Goal: Transaction & Acquisition: Download file/media

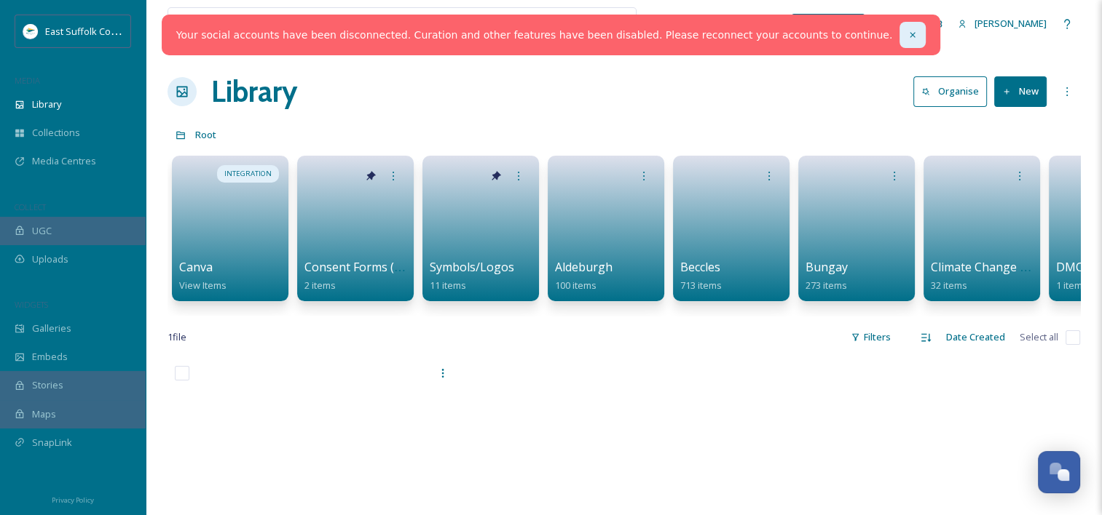
click at [907, 32] on icon at bounding box center [912, 35] width 10 height 10
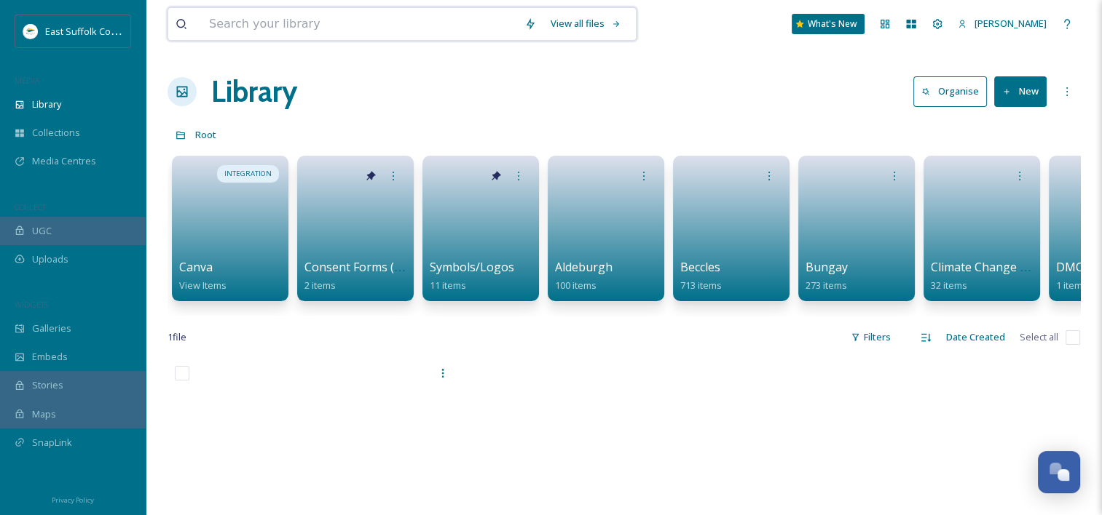
click at [429, 24] on input at bounding box center [359, 24] width 315 height 32
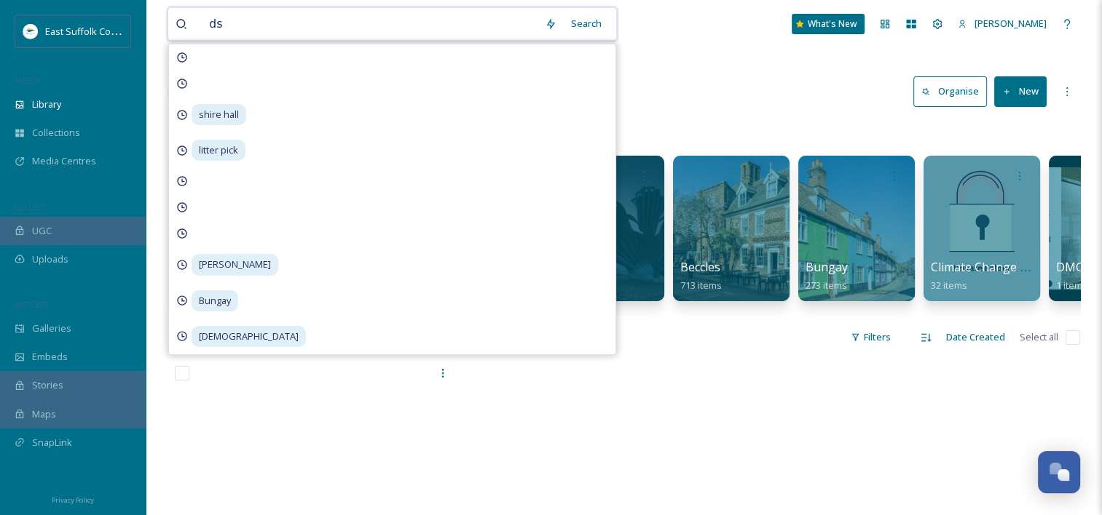
type input "d"
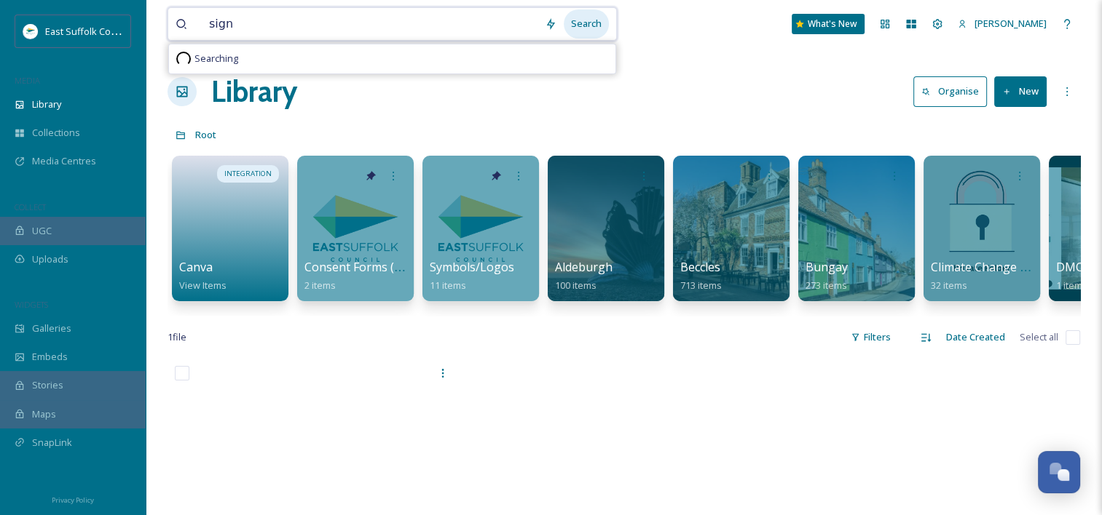
type input "sign"
click at [587, 30] on div "Search" at bounding box center [586, 23] width 45 height 28
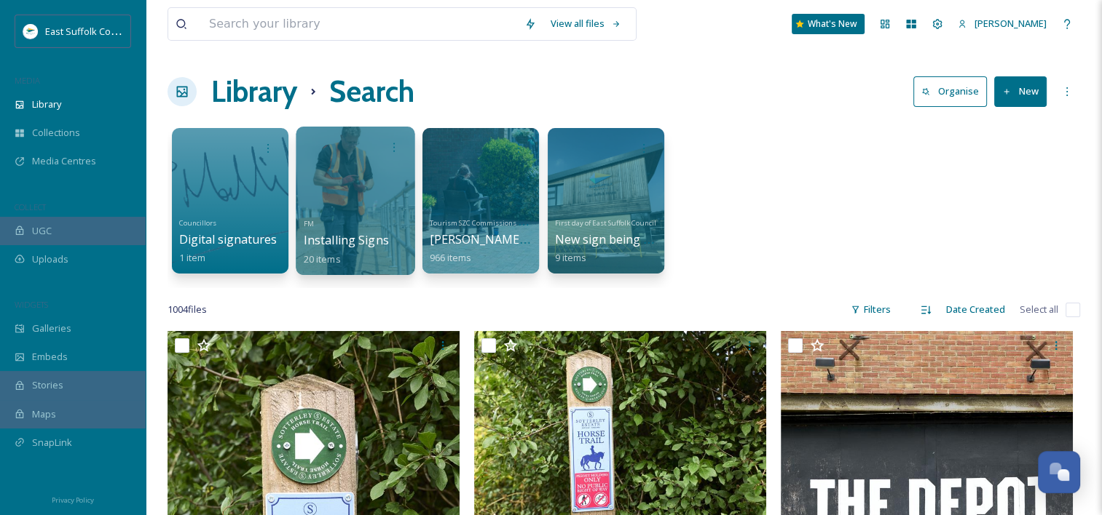
click at [322, 213] on div "FM Installing Signs 20 items" at bounding box center [356, 240] width 104 height 54
click at [333, 207] on div at bounding box center [355, 201] width 119 height 149
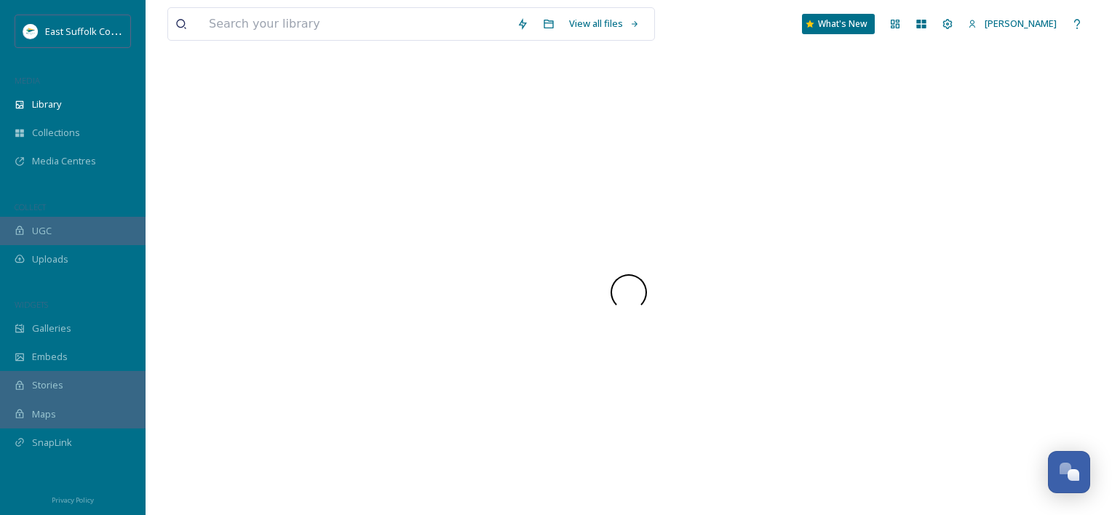
click at [333, 207] on div at bounding box center [628, 293] width 923 height 446
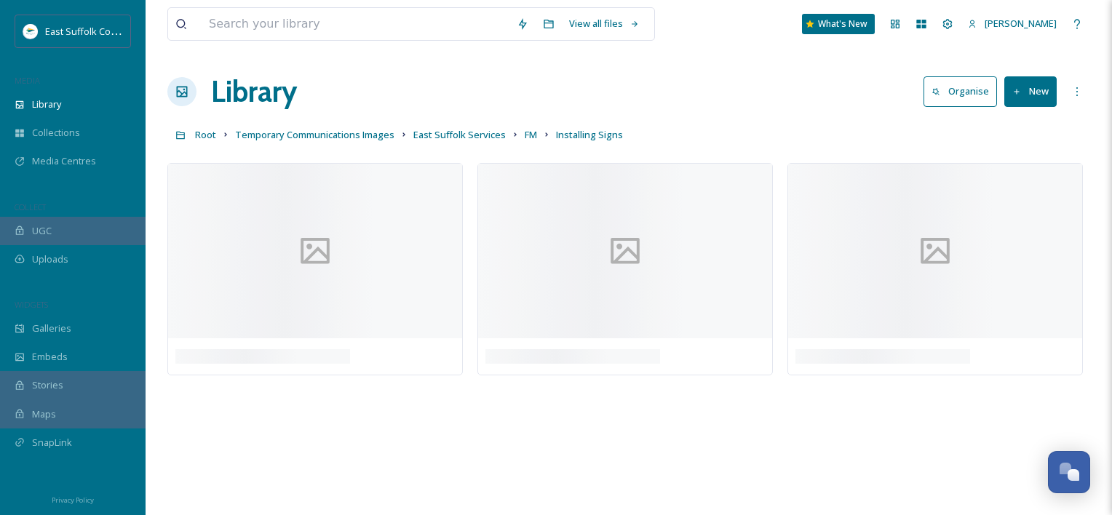
click at [434, 55] on div "View all files What's New [PERSON_NAME] Library Organise New Root Temporary Com…" at bounding box center [629, 257] width 967 height 515
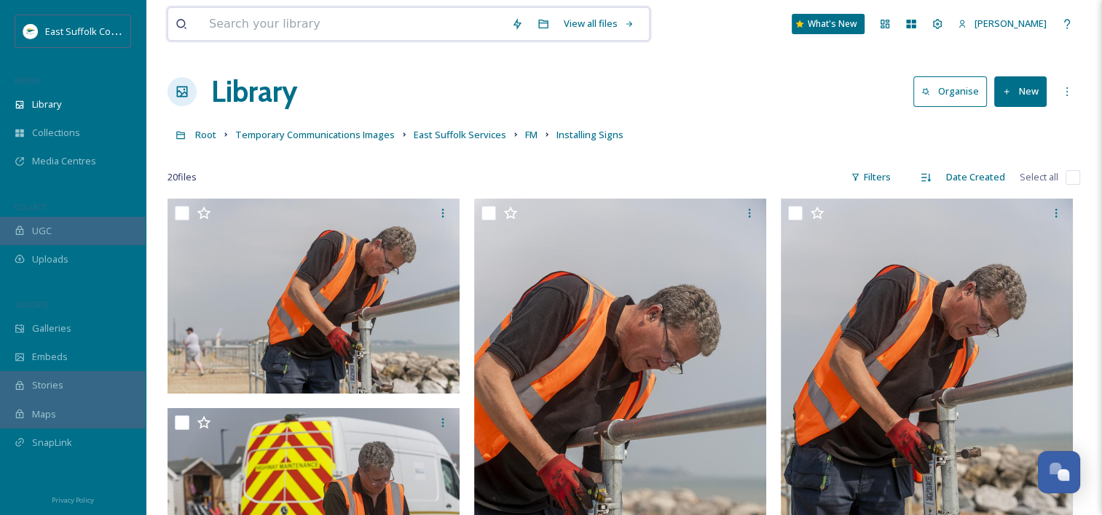
click at [345, 26] on input at bounding box center [353, 24] width 302 height 32
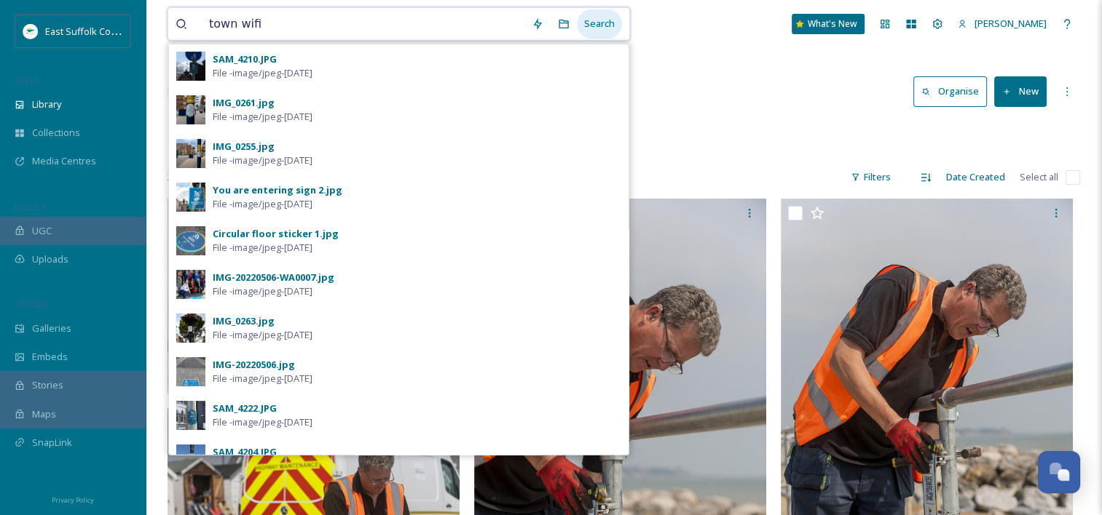
type input "town wifi"
click at [600, 20] on div "Search" at bounding box center [599, 23] width 45 height 28
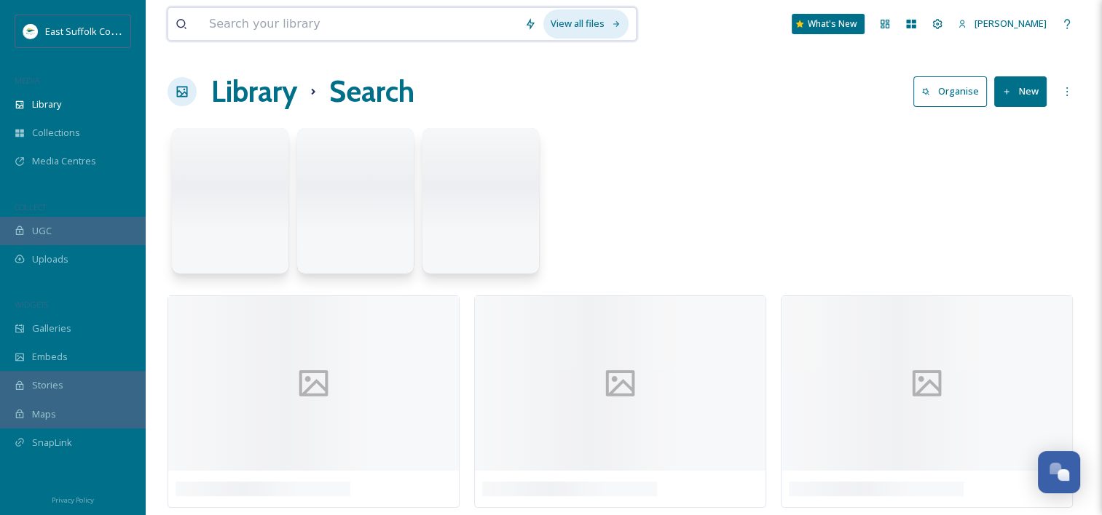
click at [601, 20] on div "View all files" at bounding box center [585, 23] width 85 height 28
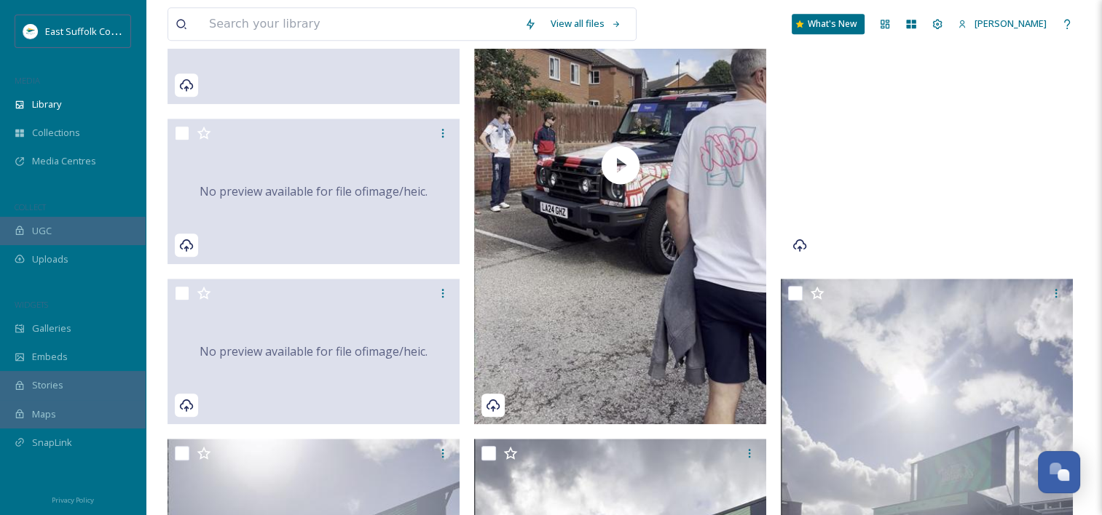
scroll to position [1747, 0]
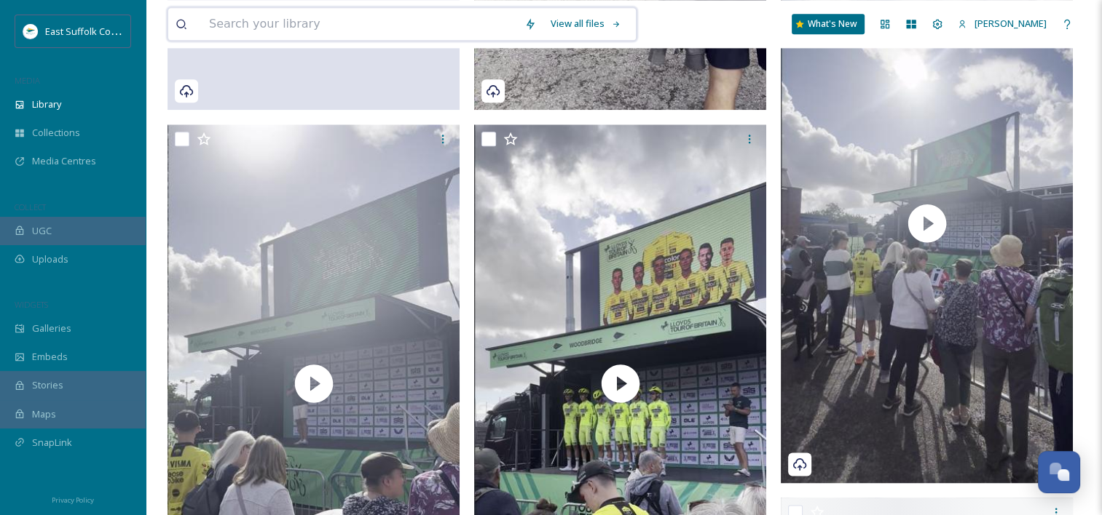
click at [425, 31] on input at bounding box center [359, 24] width 315 height 32
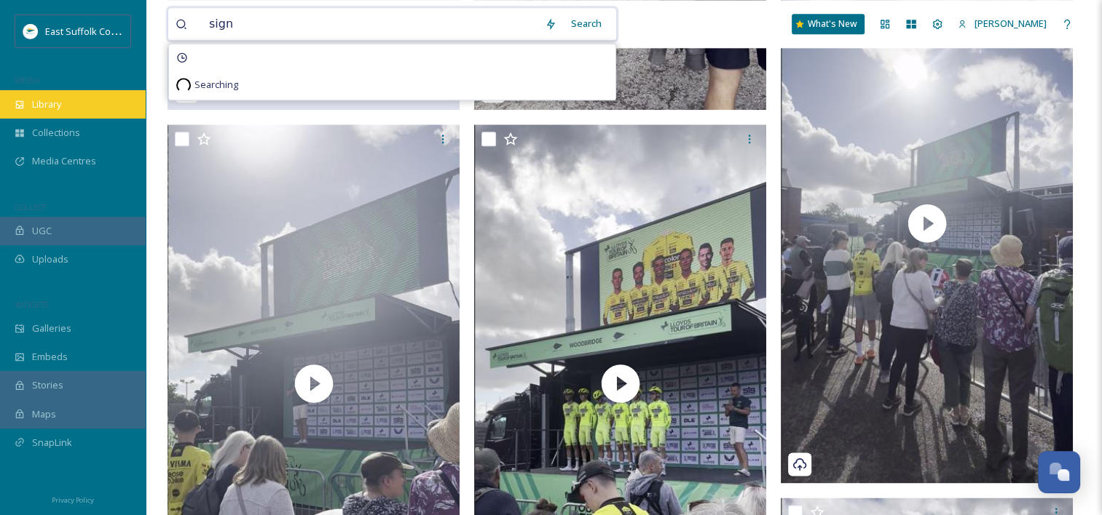
type input "sign"
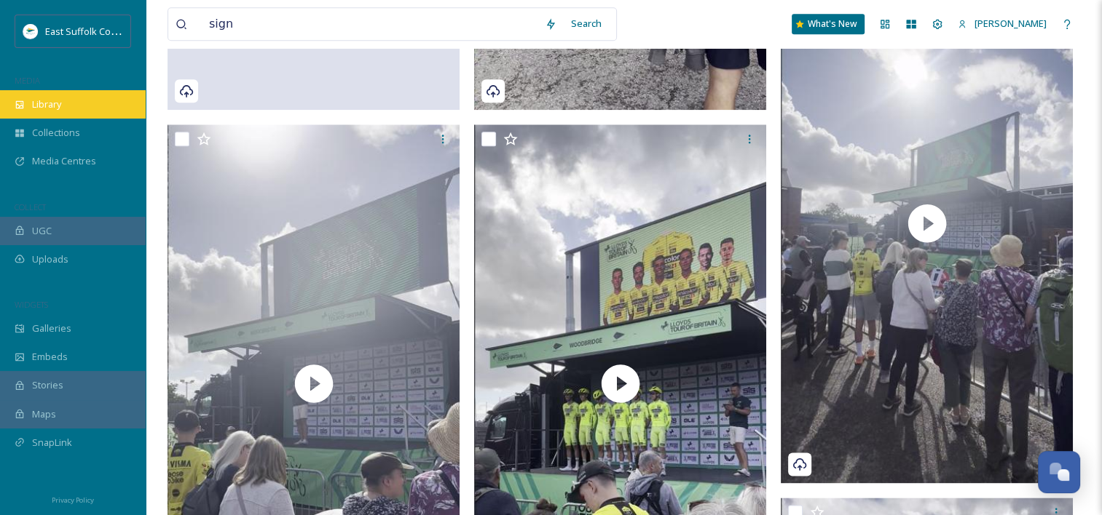
click at [76, 113] on div "Library" at bounding box center [73, 104] width 146 height 28
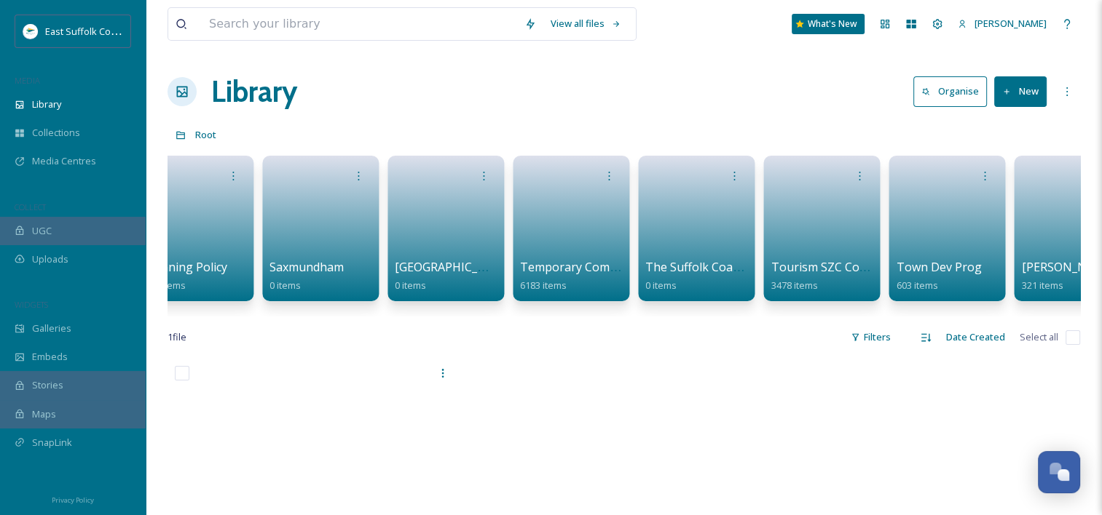
scroll to position [0, 2344]
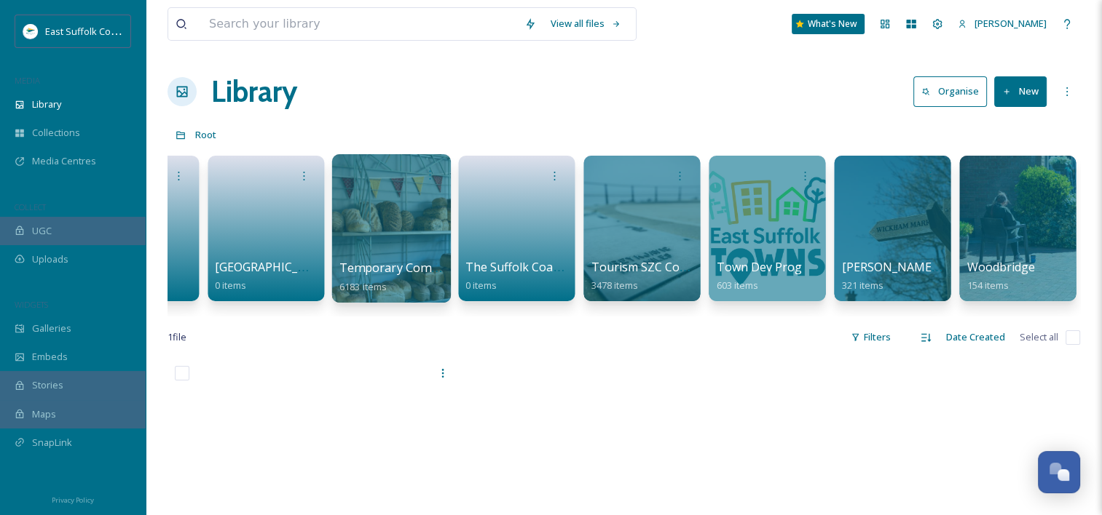
click at [428, 247] on div at bounding box center [390, 228] width 119 height 149
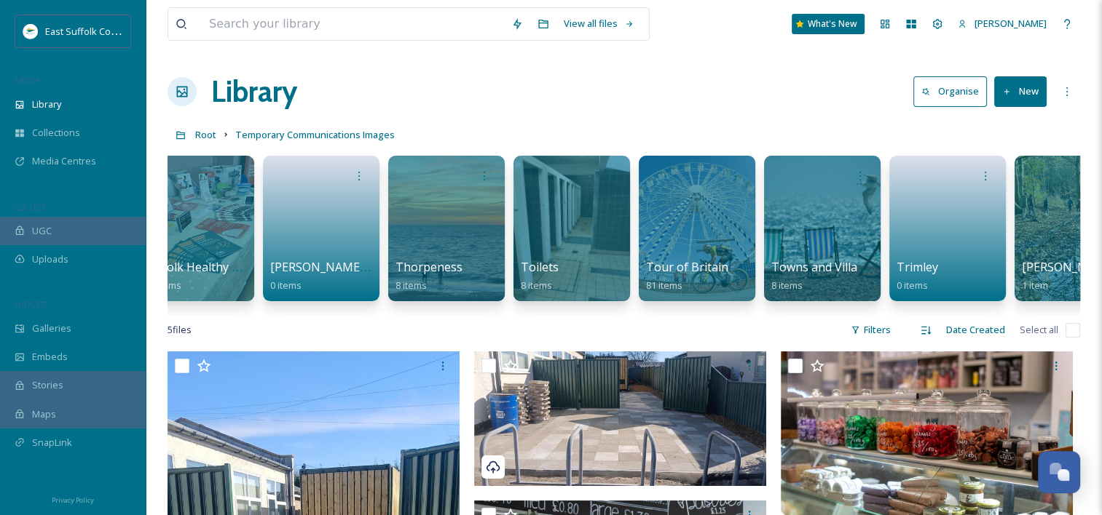
scroll to position [0, 14594]
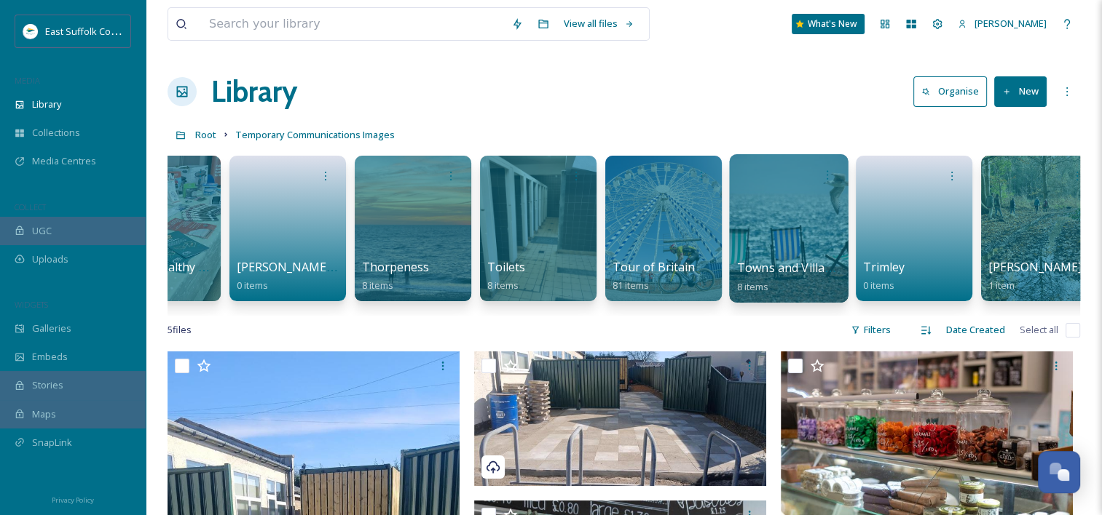
click at [766, 261] on span "Towns and Villages" at bounding box center [791, 268] width 108 height 16
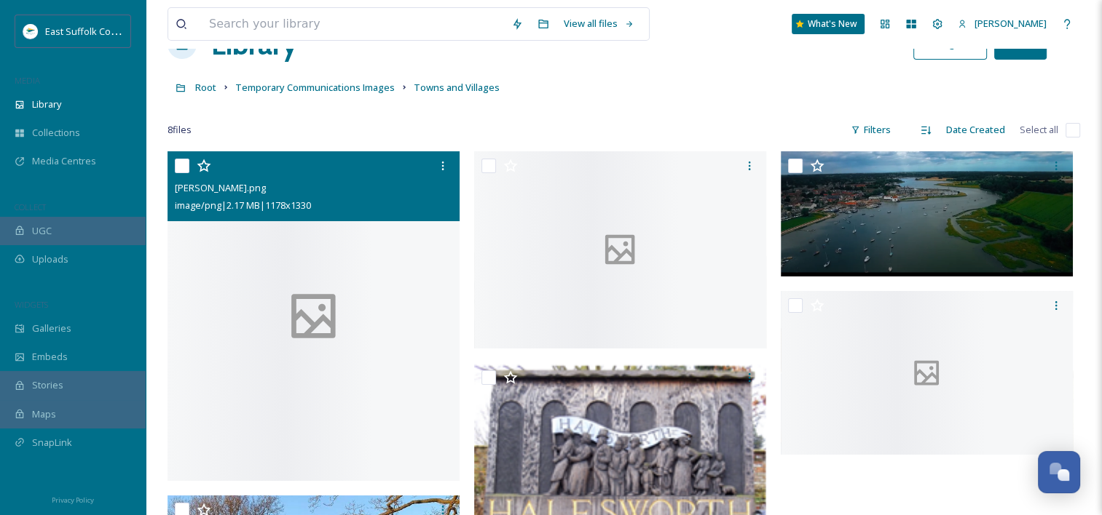
scroll to position [73, 0]
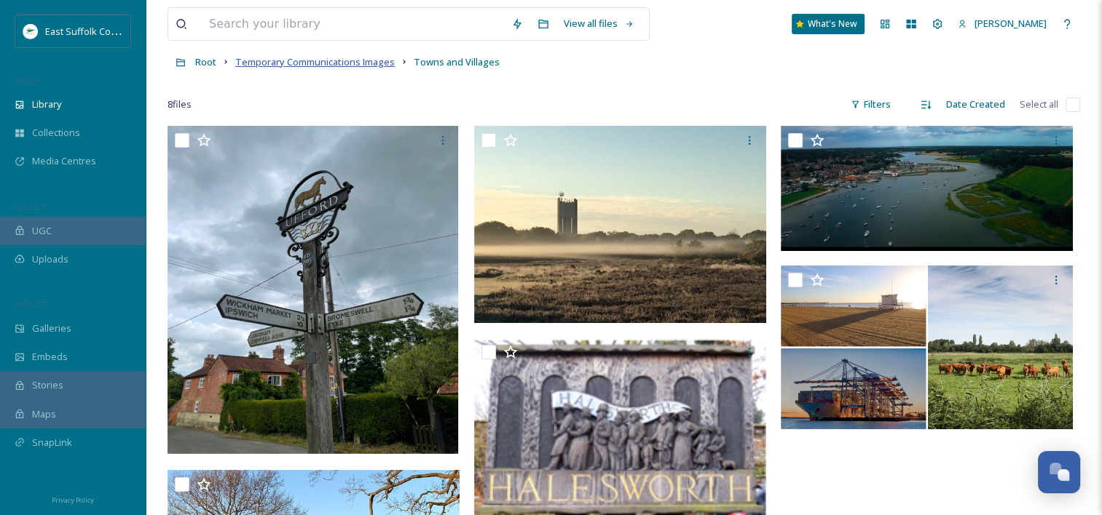
click at [355, 68] on span "Temporary Communications Images" at bounding box center [314, 61] width 159 height 13
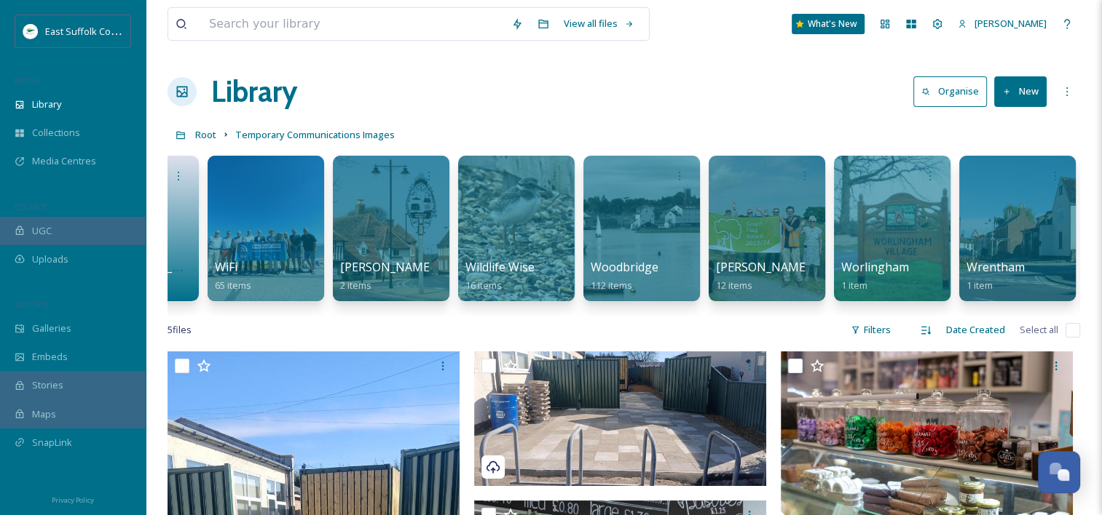
scroll to position [0, 16108]
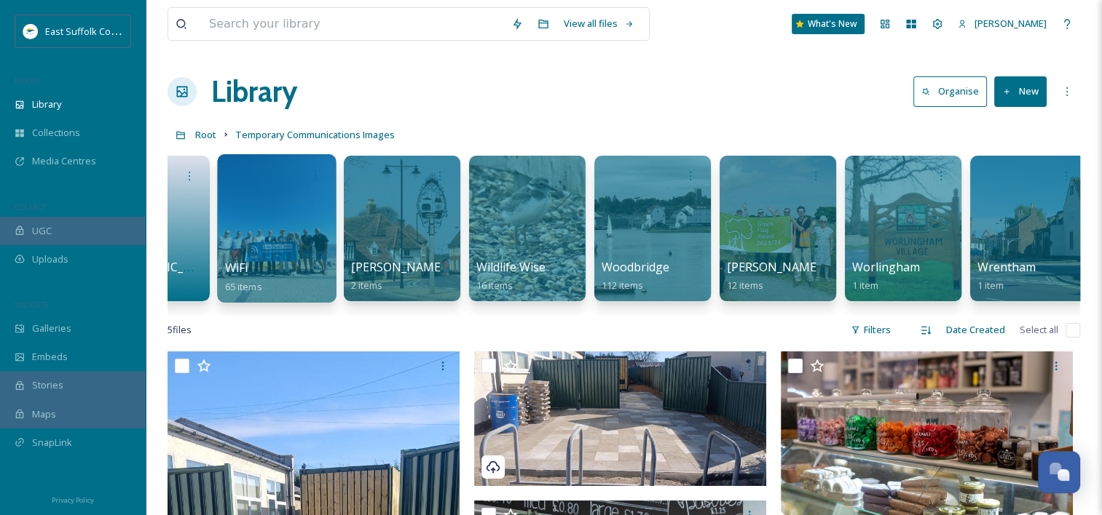
click at [277, 240] on div at bounding box center [276, 228] width 119 height 149
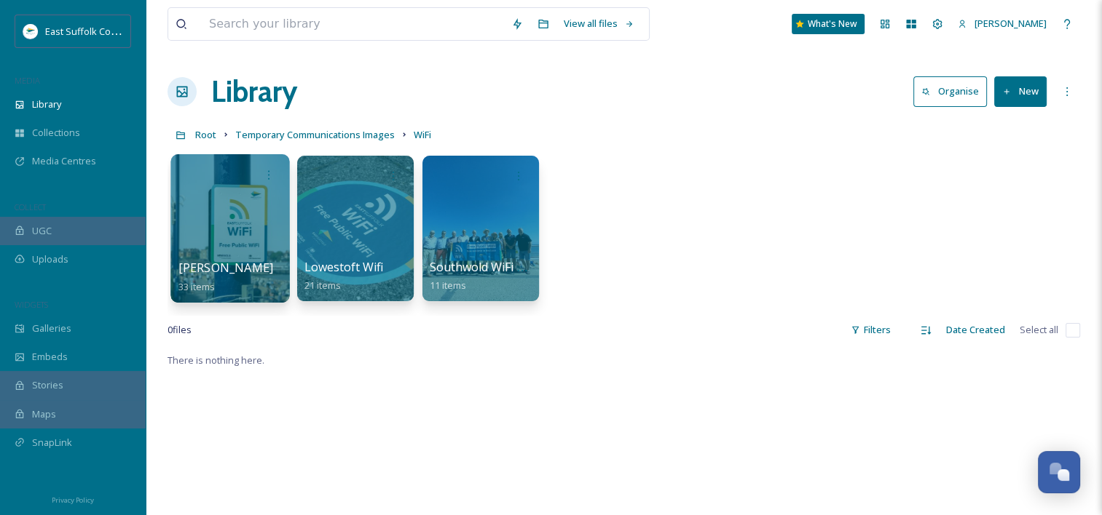
click at [230, 253] on div at bounding box center [229, 228] width 119 height 149
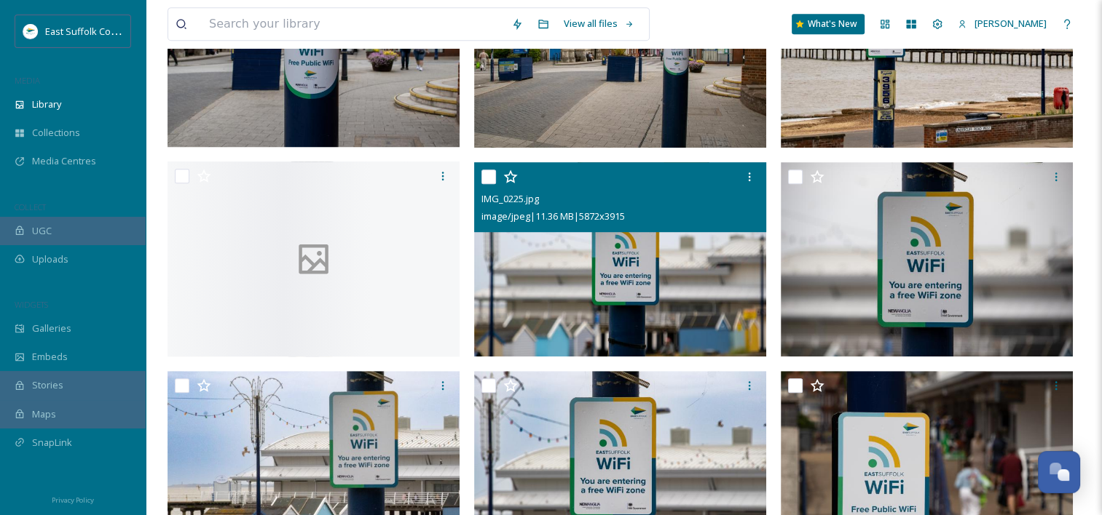
scroll to position [728, 0]
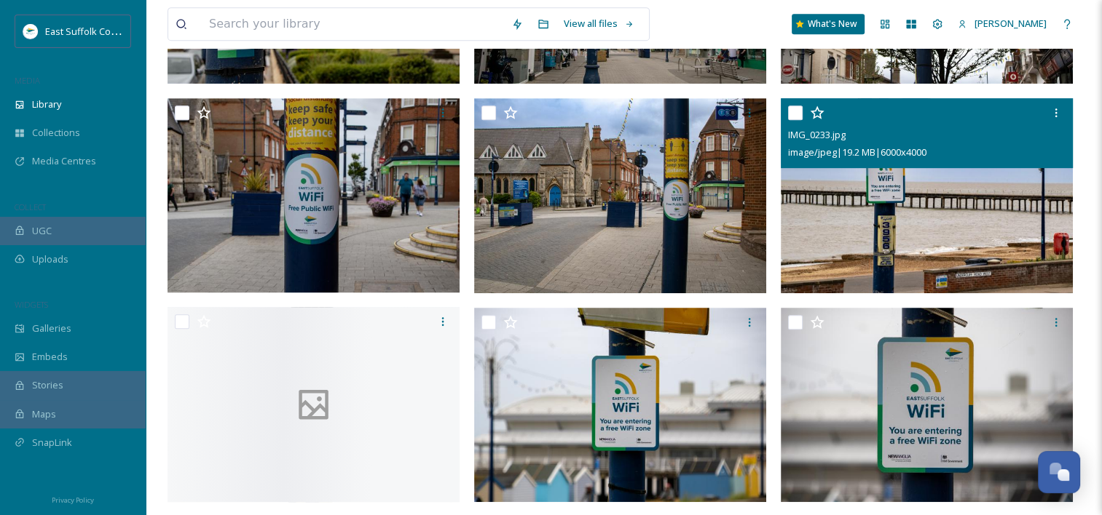
click at [866, 207] on img at bounding box center [926, 195] width 292 height 195
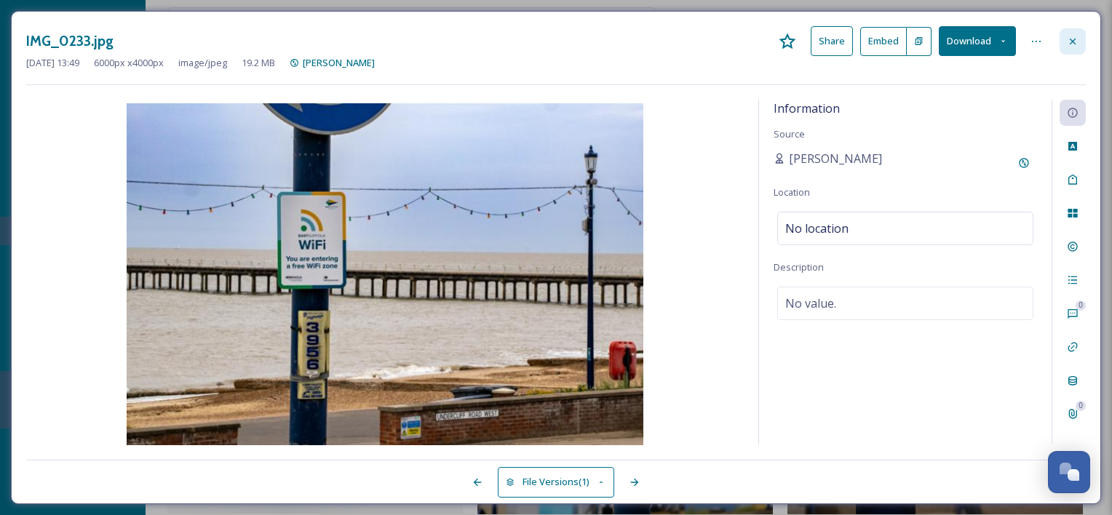
click at [1077, 36] on icon at bounding box center [1073, 42] width 12 height 12
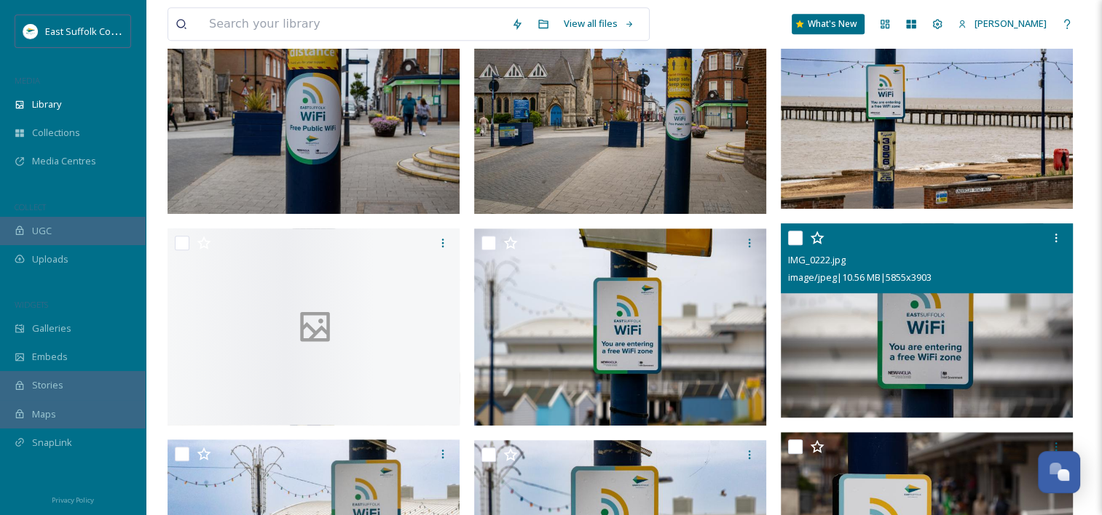
scroll to position [946, 0]
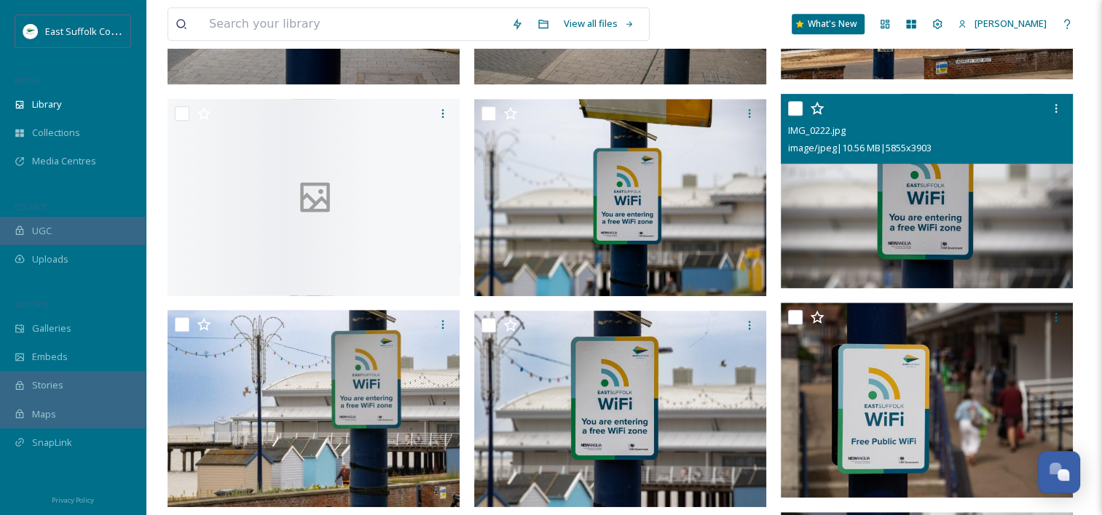
click at [920, 264] on img at bounding box center [926, 191] width 292 height 195
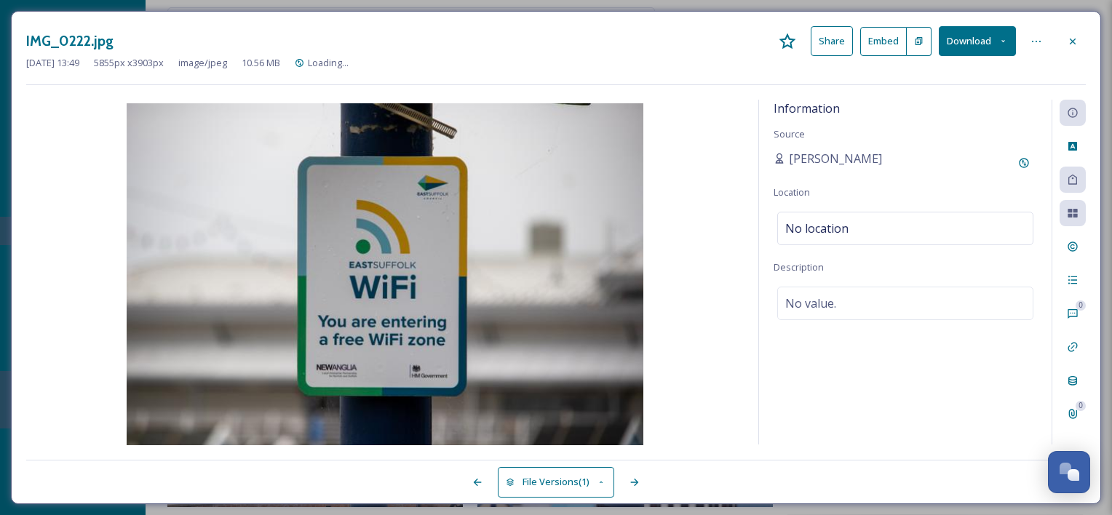
click at [981, 42] on button "Download" at bounding box center [977, 41] width 77 height 30
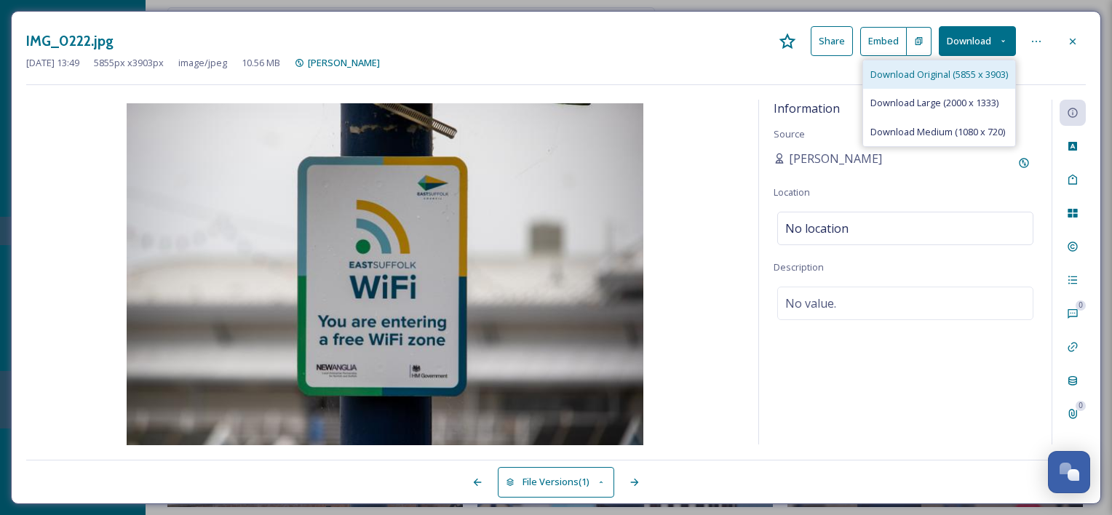
click at [962, 86] on div "Download Original (5855 x 3903)" at bounding box center [939, 74] width 152 height 28
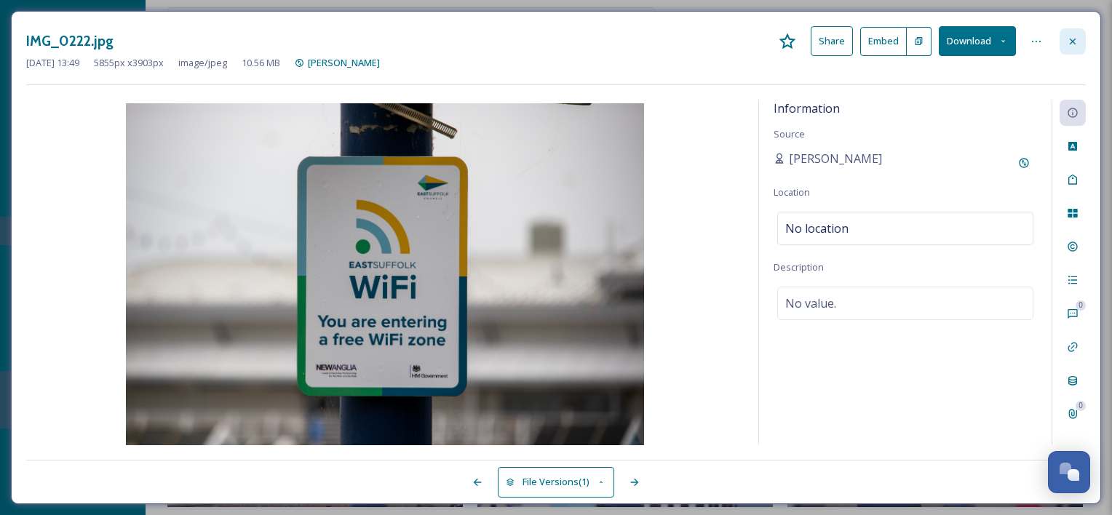
click at [1066, 44] on div at bounding box center [1073, 41] width 26 height 26
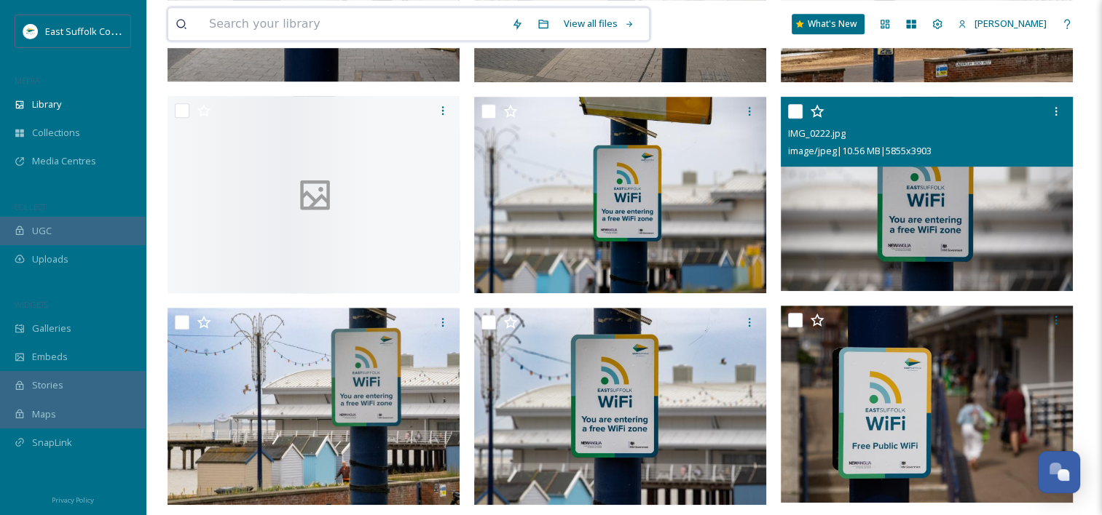
click at [360, 36] on input at bounding box center [353, 24] width 302 height 32
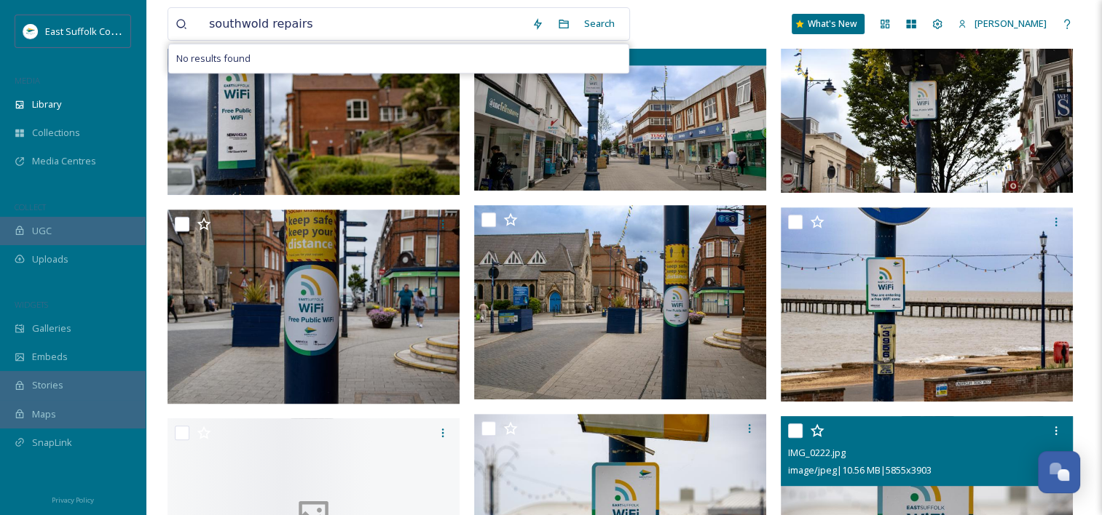
scroll to position [655, 0]
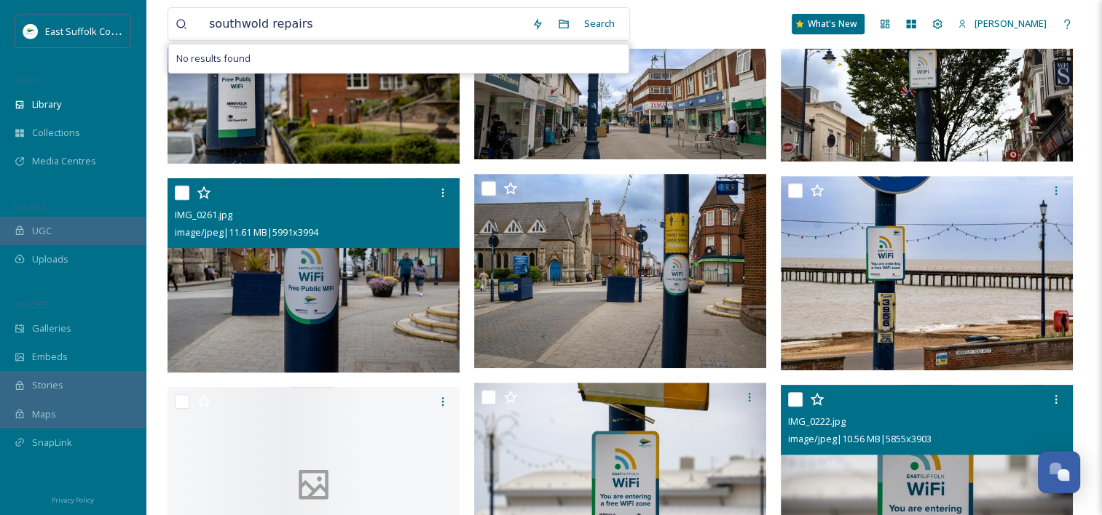
click at [355, 268] on img at bounding box center [313, 275] width 292 height 195
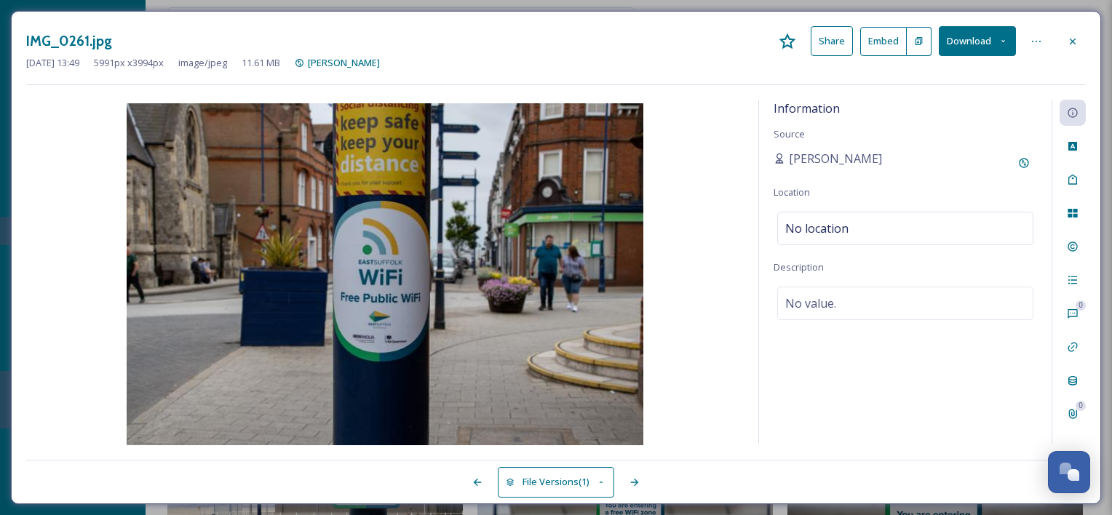
click at [954, 42] on button "Download" at bounding box center [977, 41] width 77 height 30
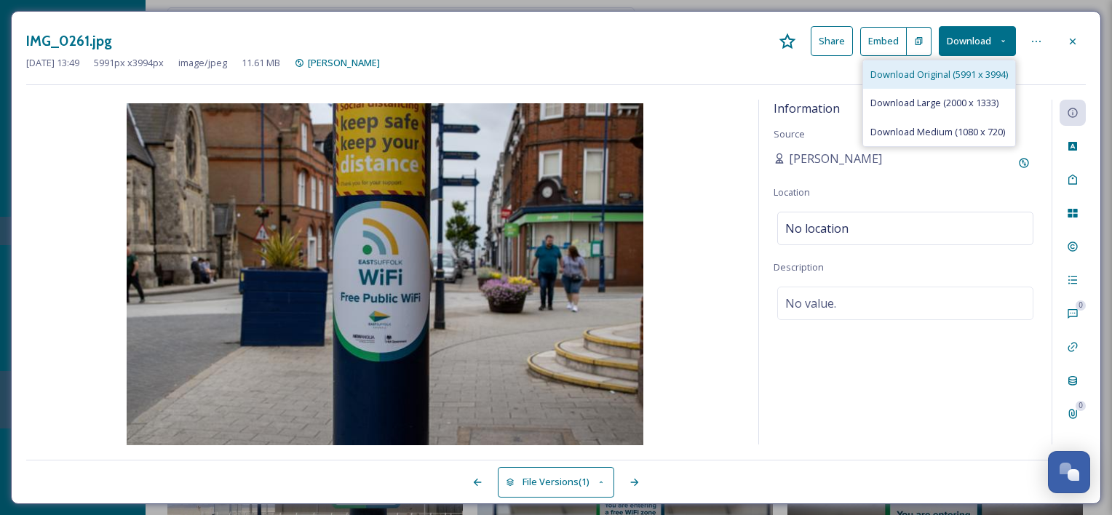
click at [958, 80] on span "Download Original (5991 x 3994)" at bounding box center [940, 75] width 138 height 14
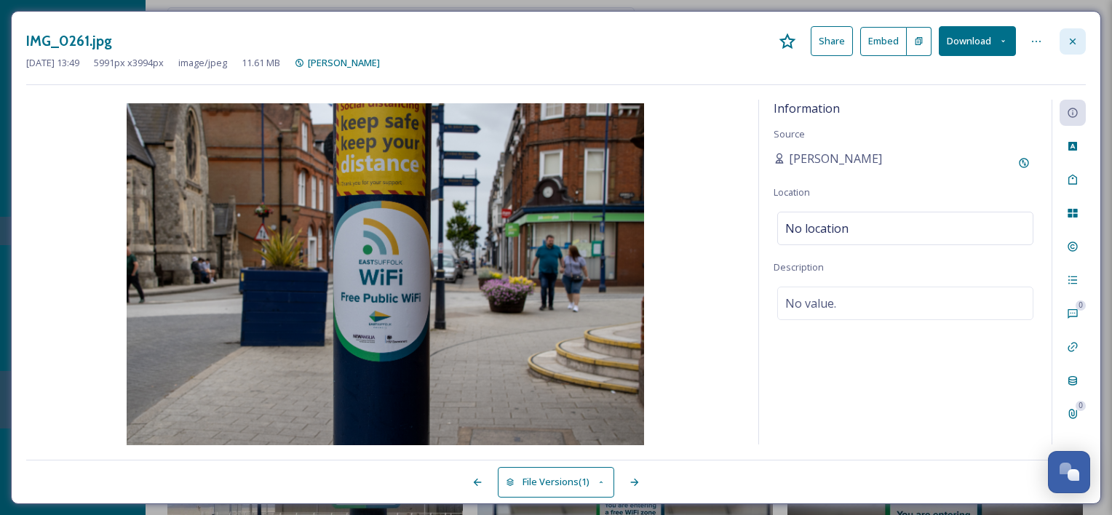
click at [1069, 36] on icon at bounding box center [1073, 42] width 12 height 12
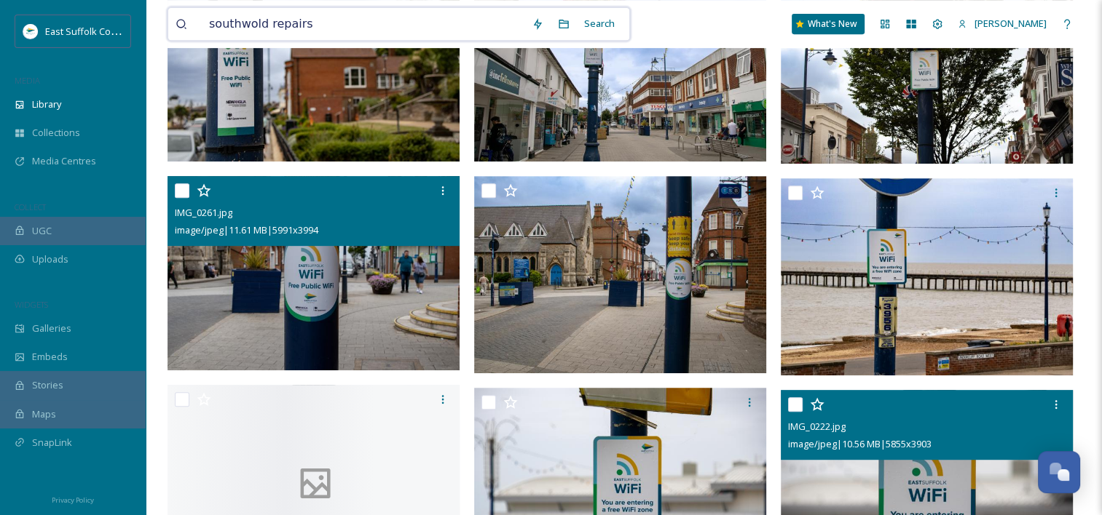
drag, startPoint x: 304, startPoint y: 22, endPoint x: 4, endPoint y: 17, distance: 299.3
type input "signage"
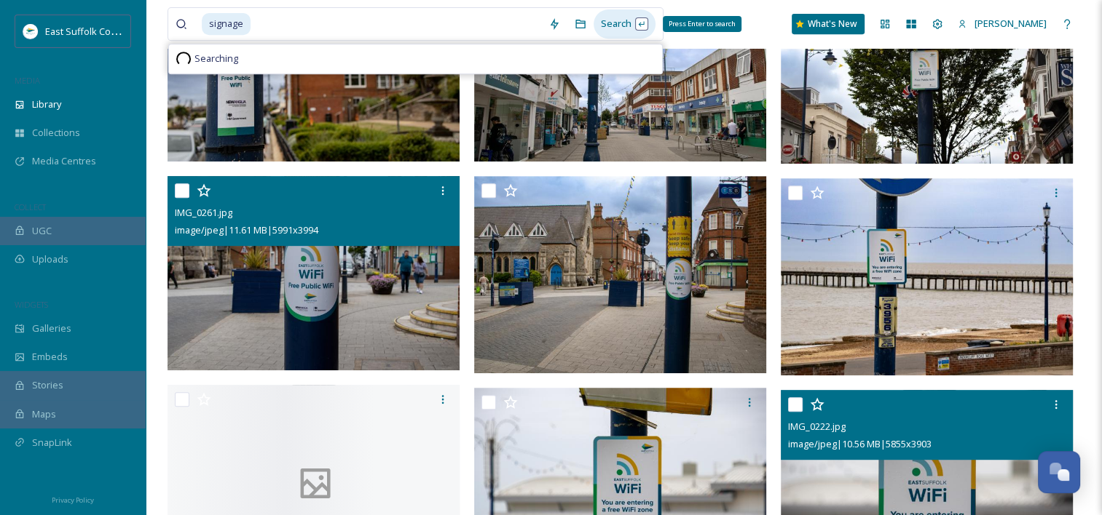
click at [625, 25] on div "Search Press Enter to search" at bounding box center [624, 23] width 62 height 28
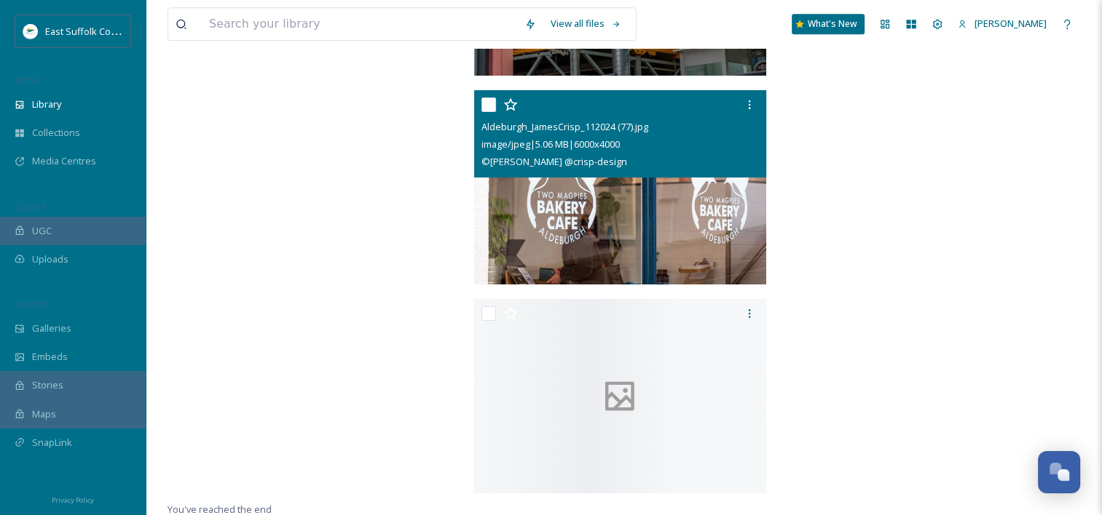
scroll to position [18359, 0]
